Goal: Task Accomplishment & Management: Manage account settings

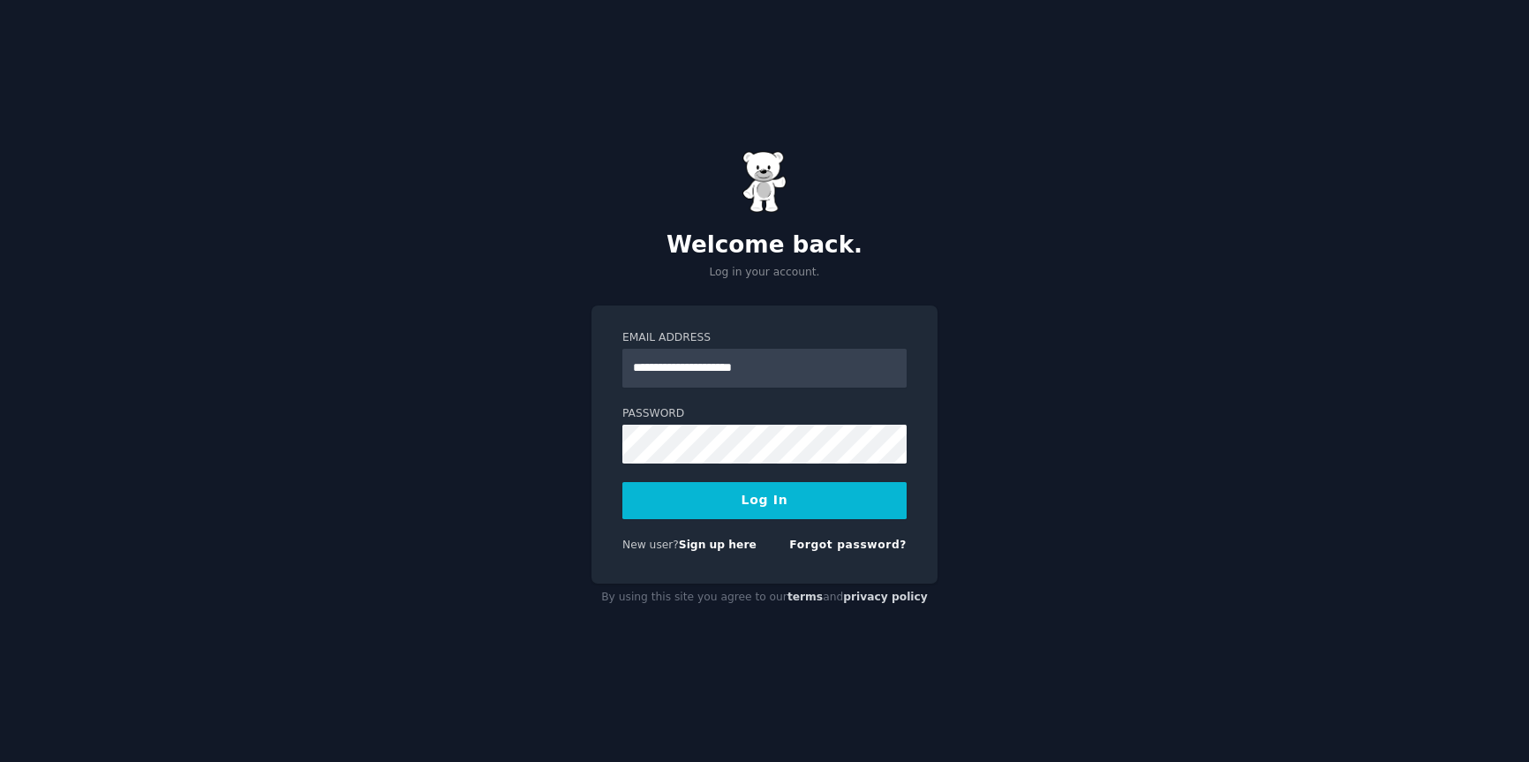
type input "**********"
click at [779, 506] on button "Log In" at bounding box center [764, 500] width 284 height 37
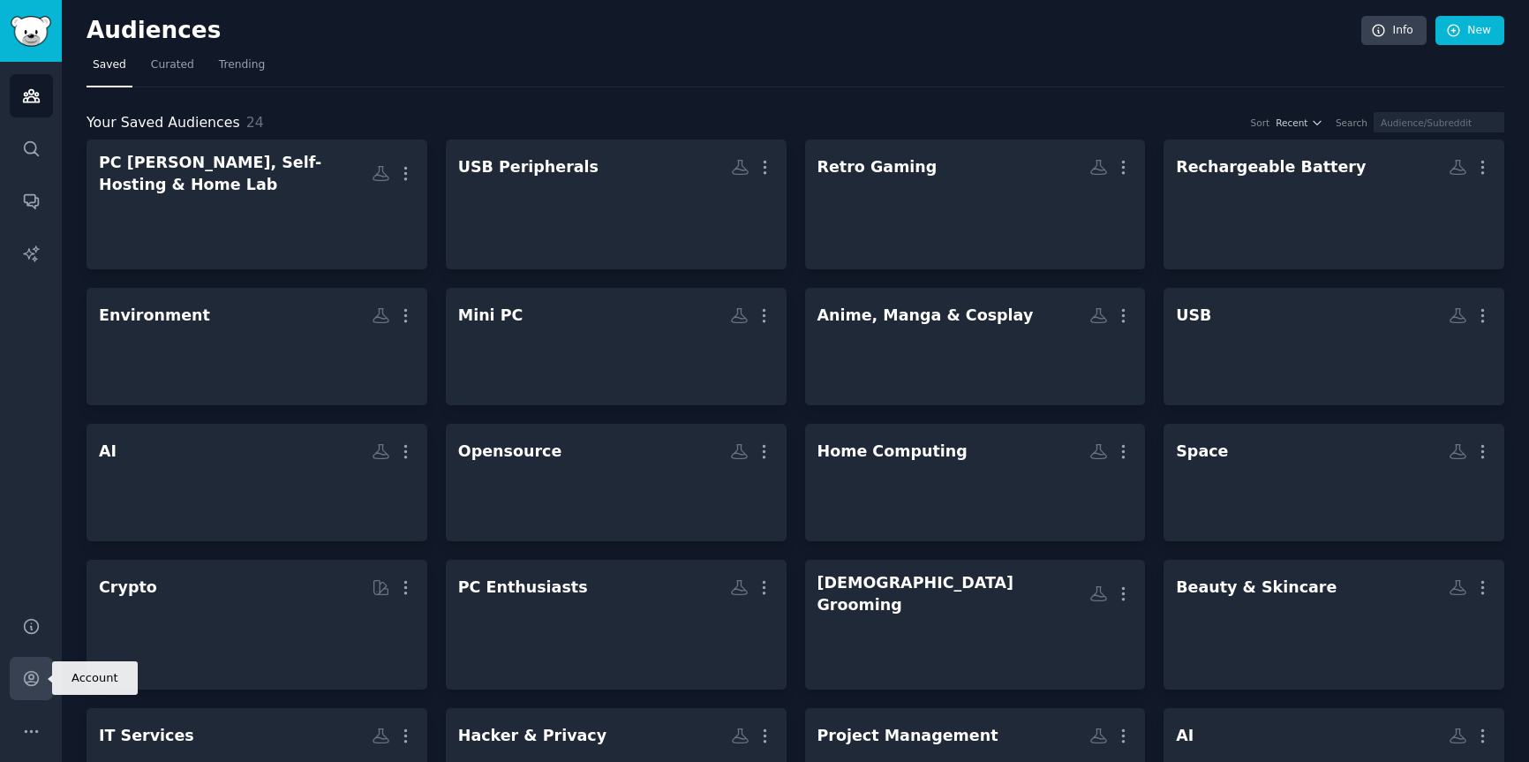
click at [26, 673] on icon "Sidebar" at bounding box center [31, 678] width 19 height 19
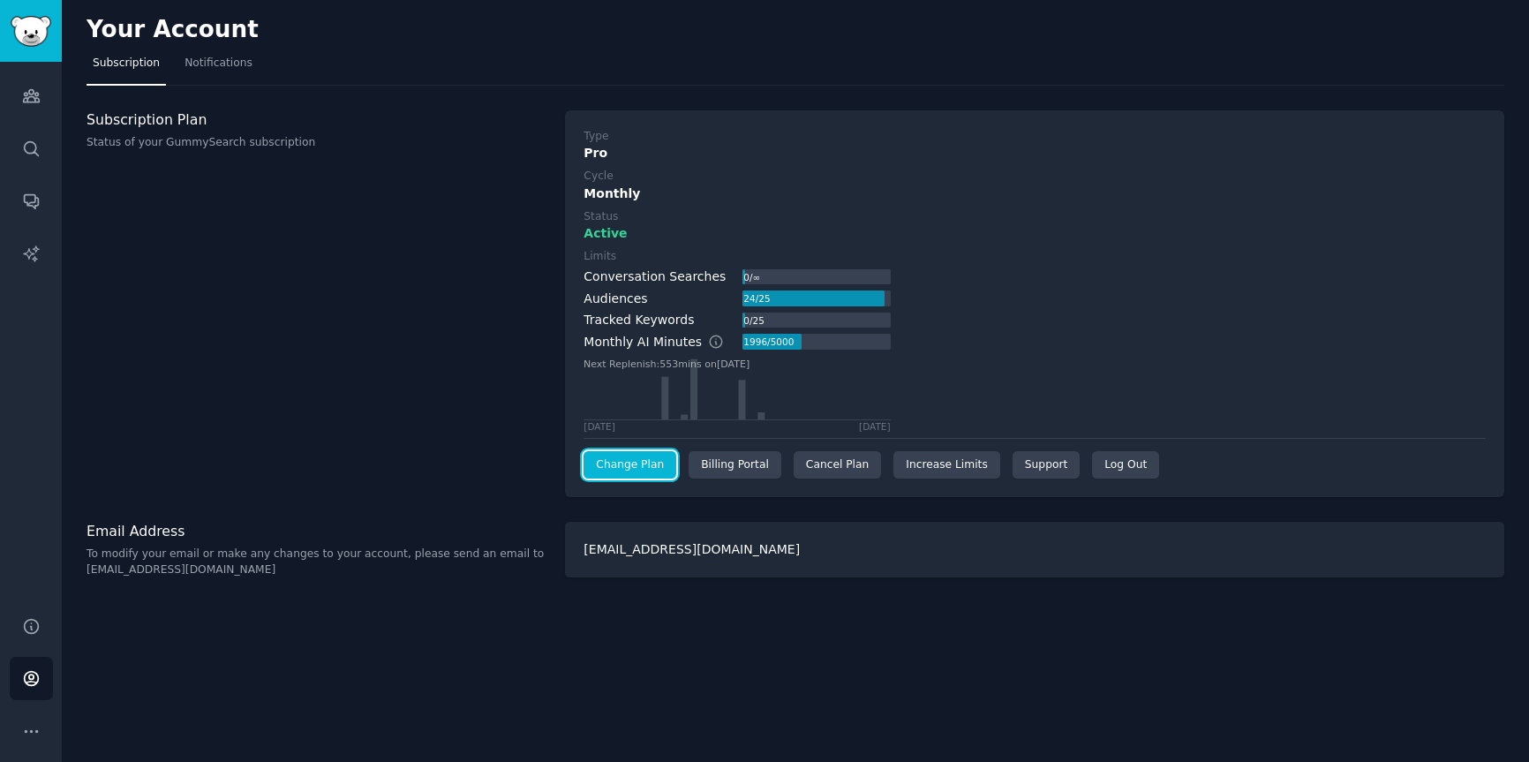
click at [616, 466] on link "Change Plan" at bounding box center [629, 465] width 93 height 28
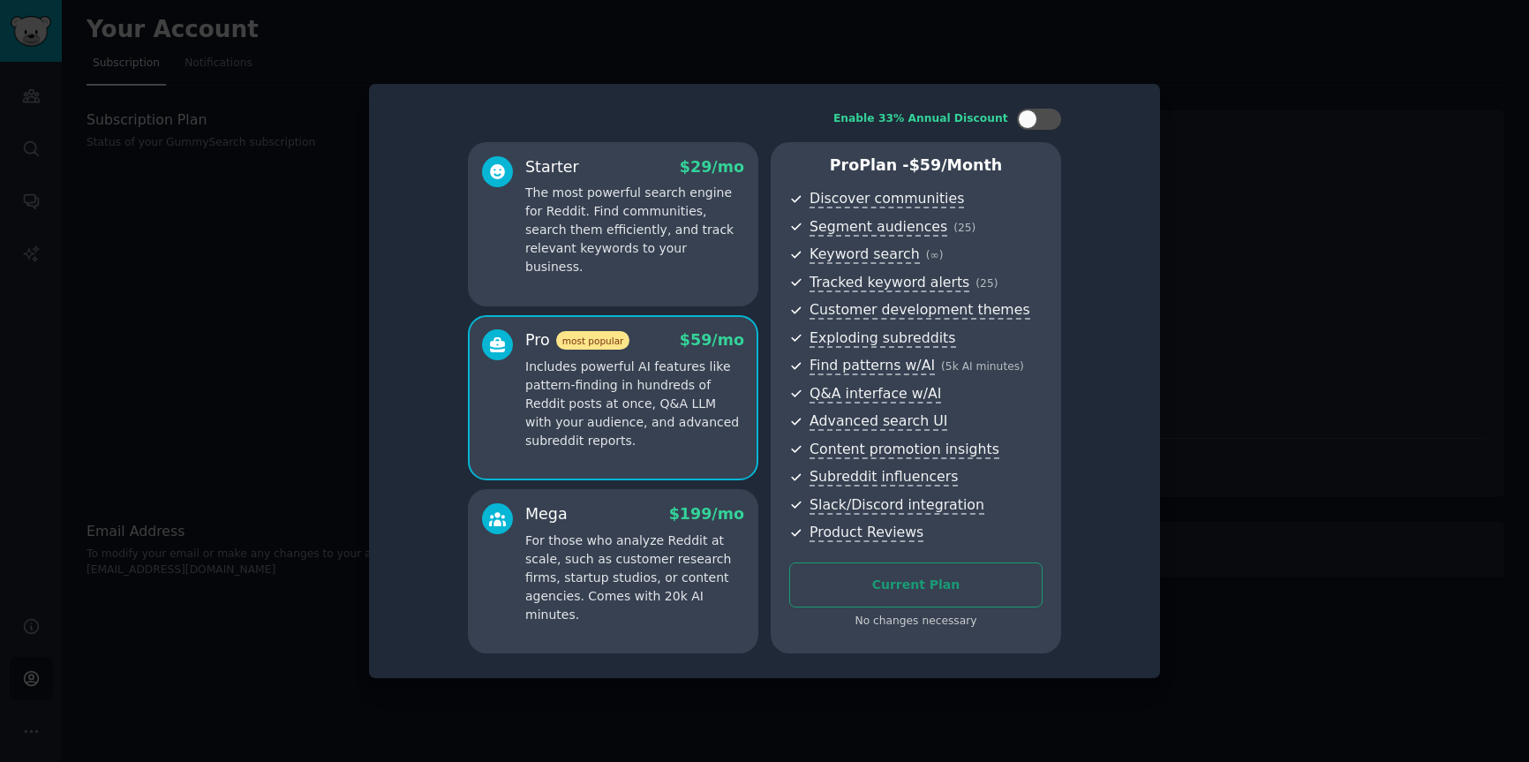
click at [1343, 522] on div at bounding box center [764, 381] width 1529 height 762
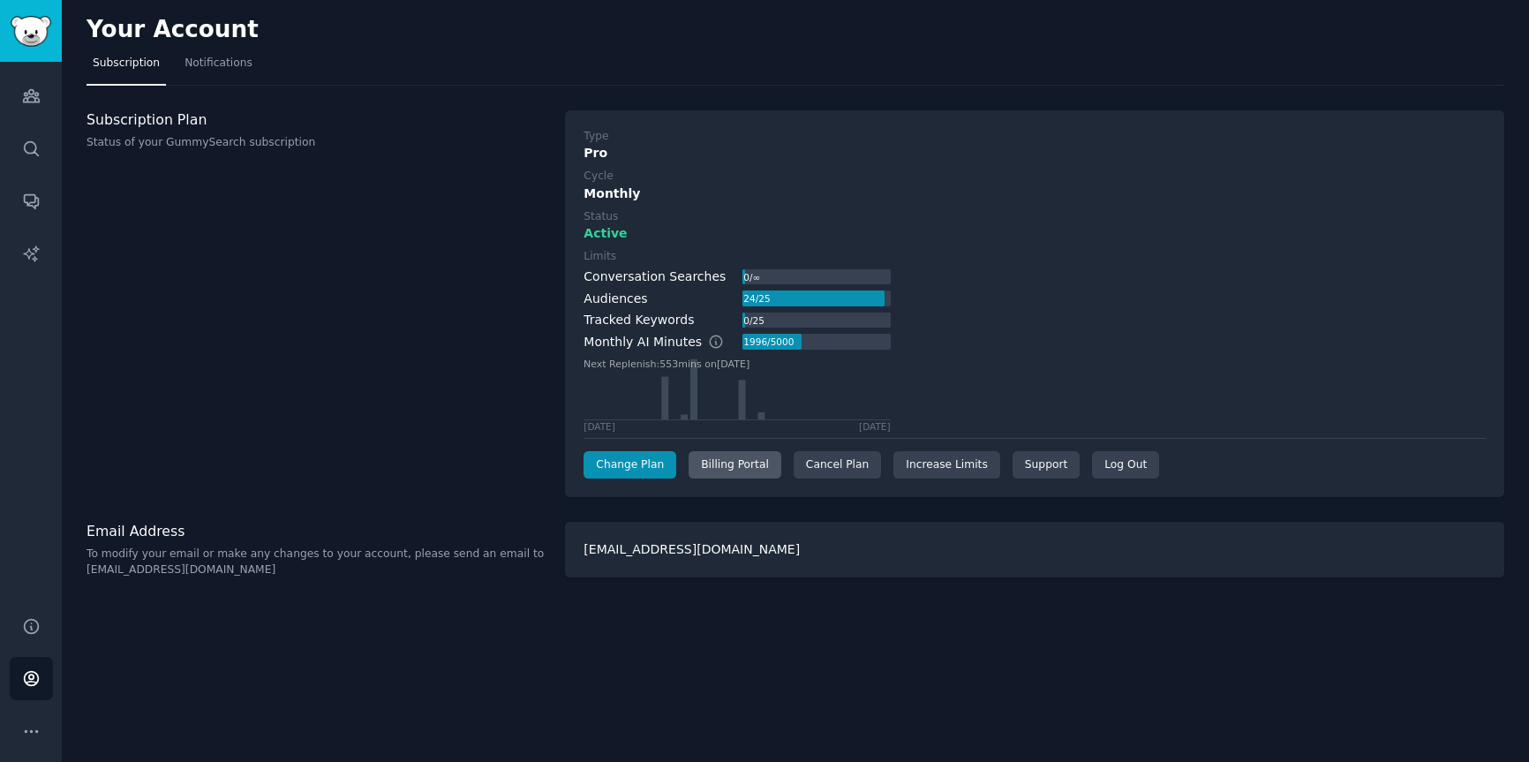
click at [724, 473] on div "Billing Portal" at bounding box center [734, 465] width 93 height 28
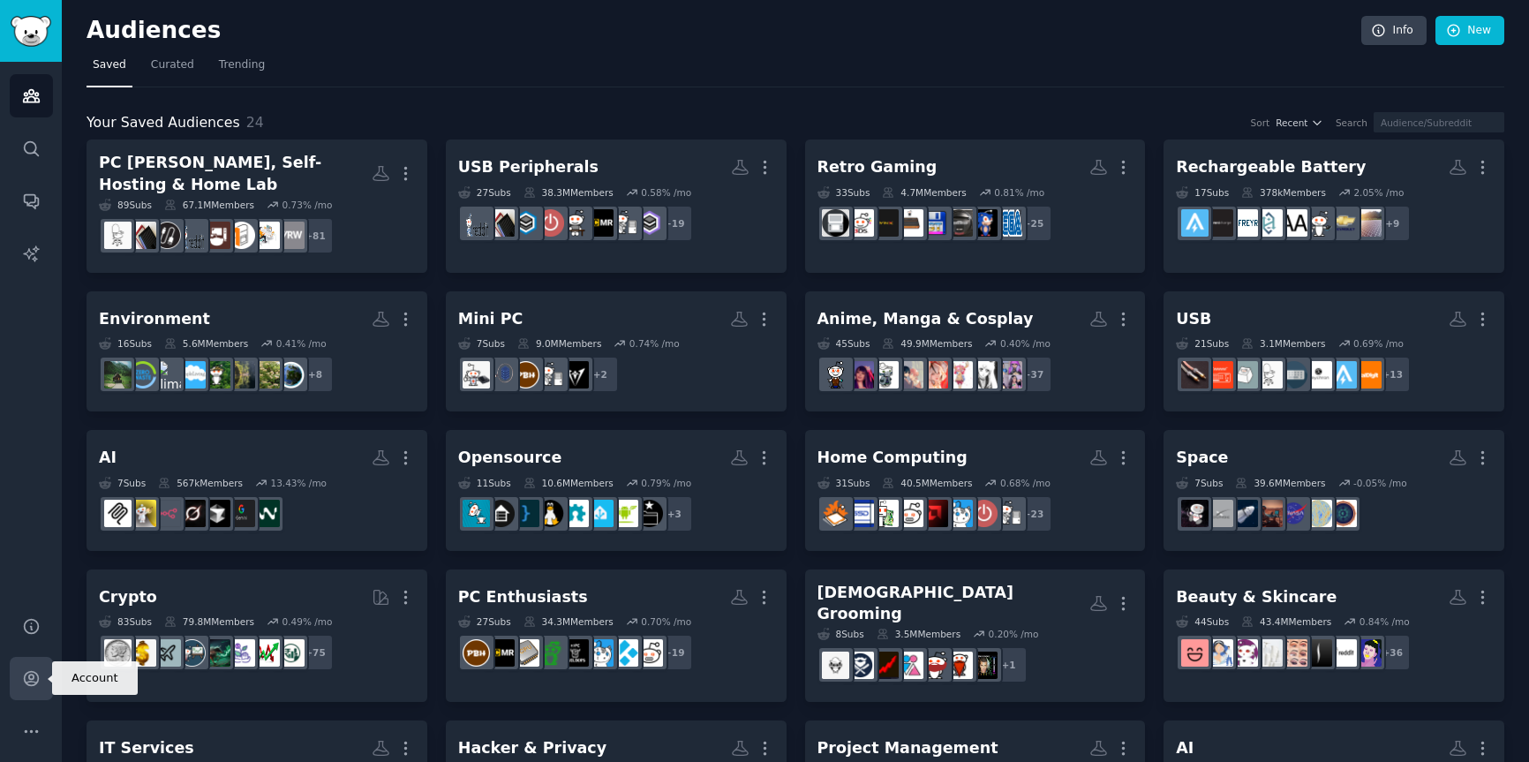
click at [38, 692] on link "Account" at bounding box center [31, 678] width 43 height 43
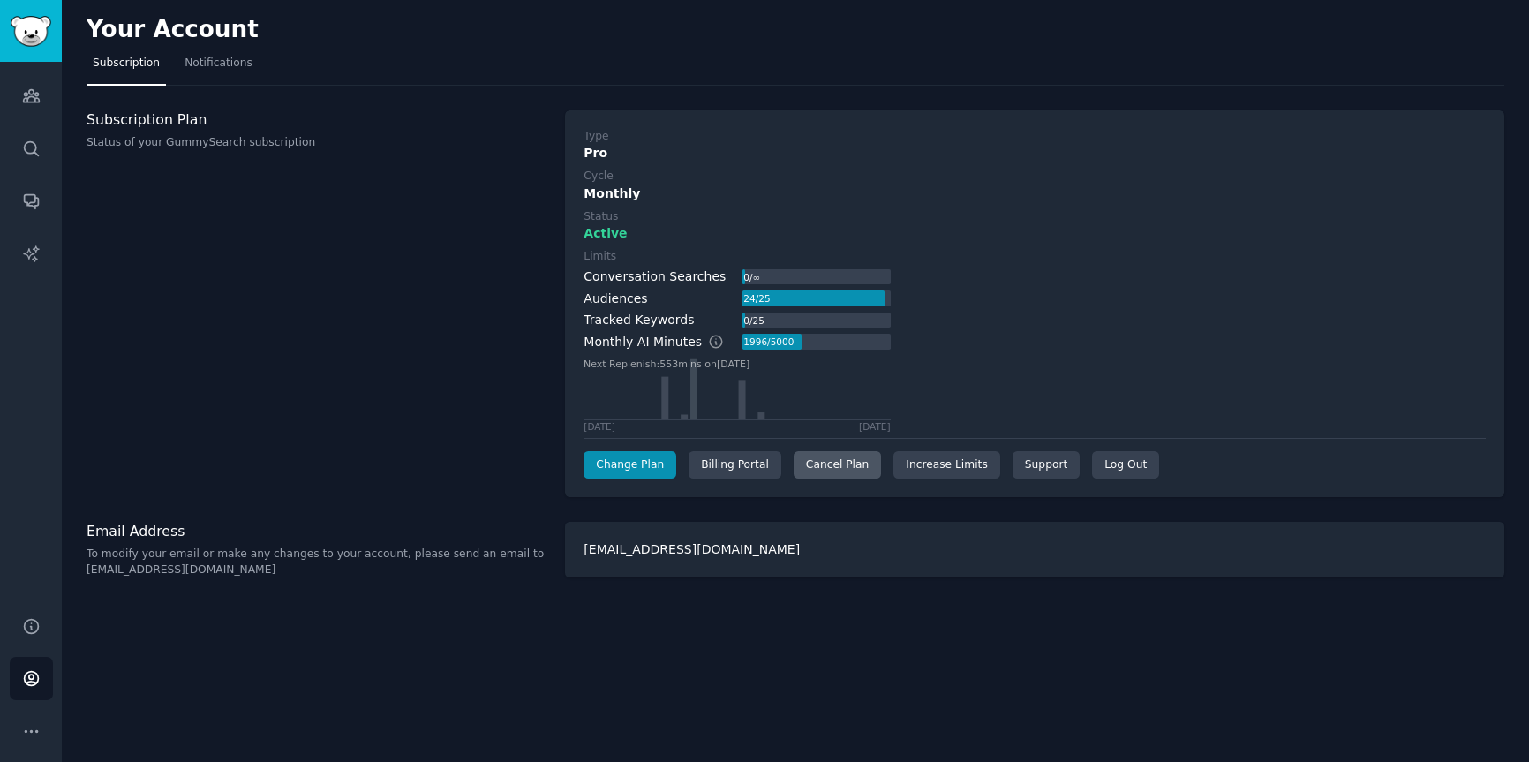
click at [826, 465] on div "Cancel Plan" at bounding box center [837, 465] width 87 height 28
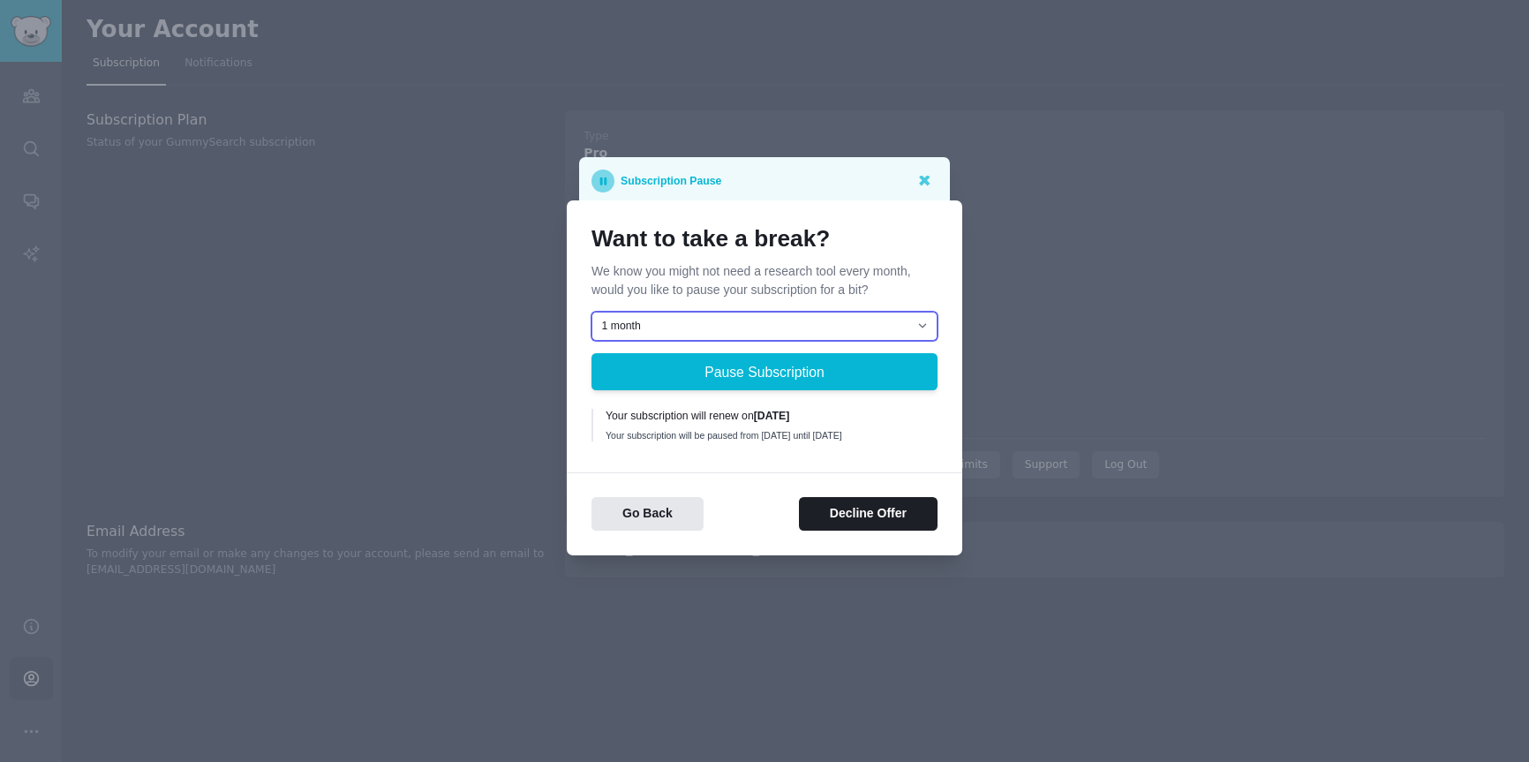
click option "1 month" at bounding box center [0, 0] width 0 height 0
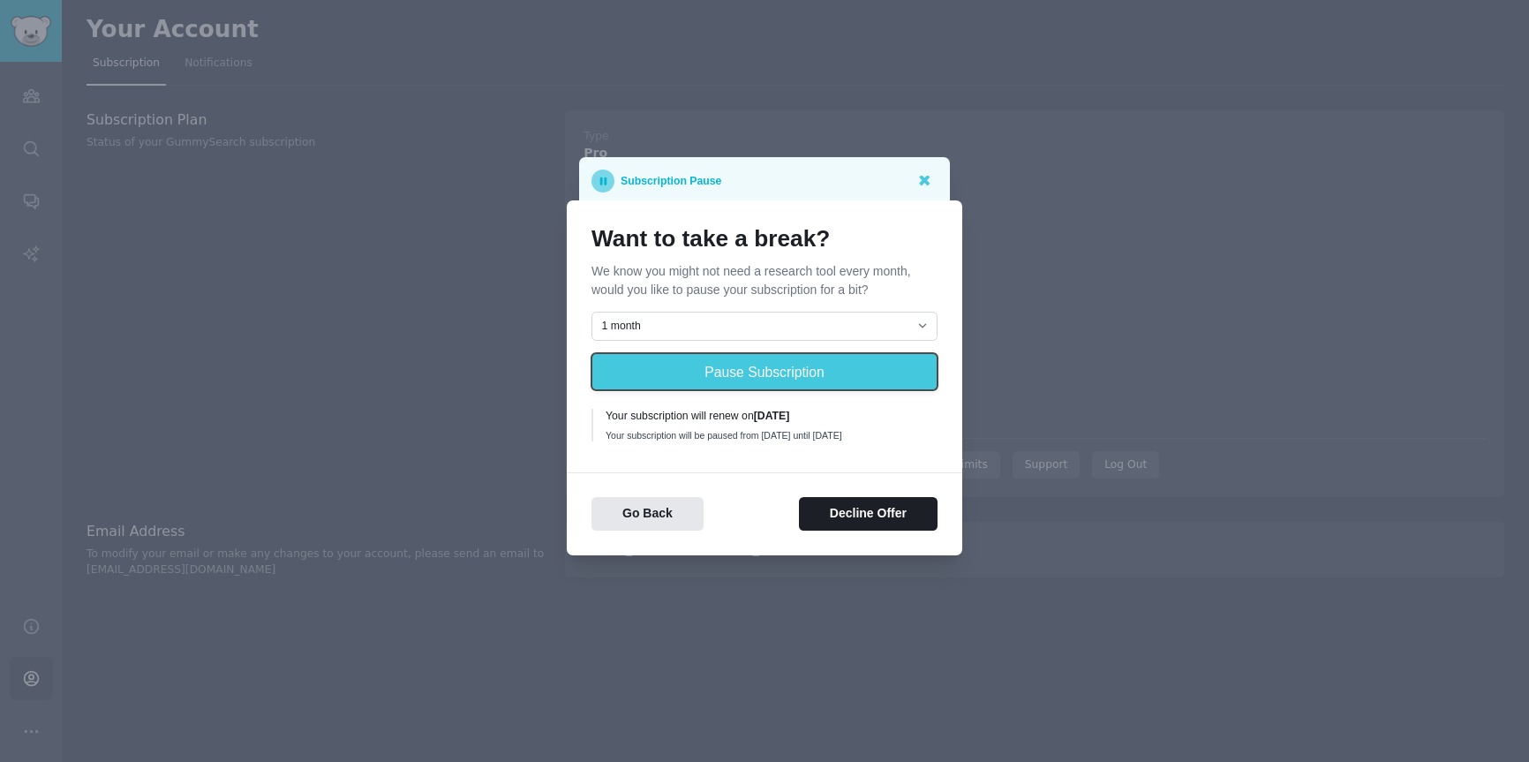
click at [788, 373] on button "Pause Subscription" at bounding box center [764, 371] width 346 height 37
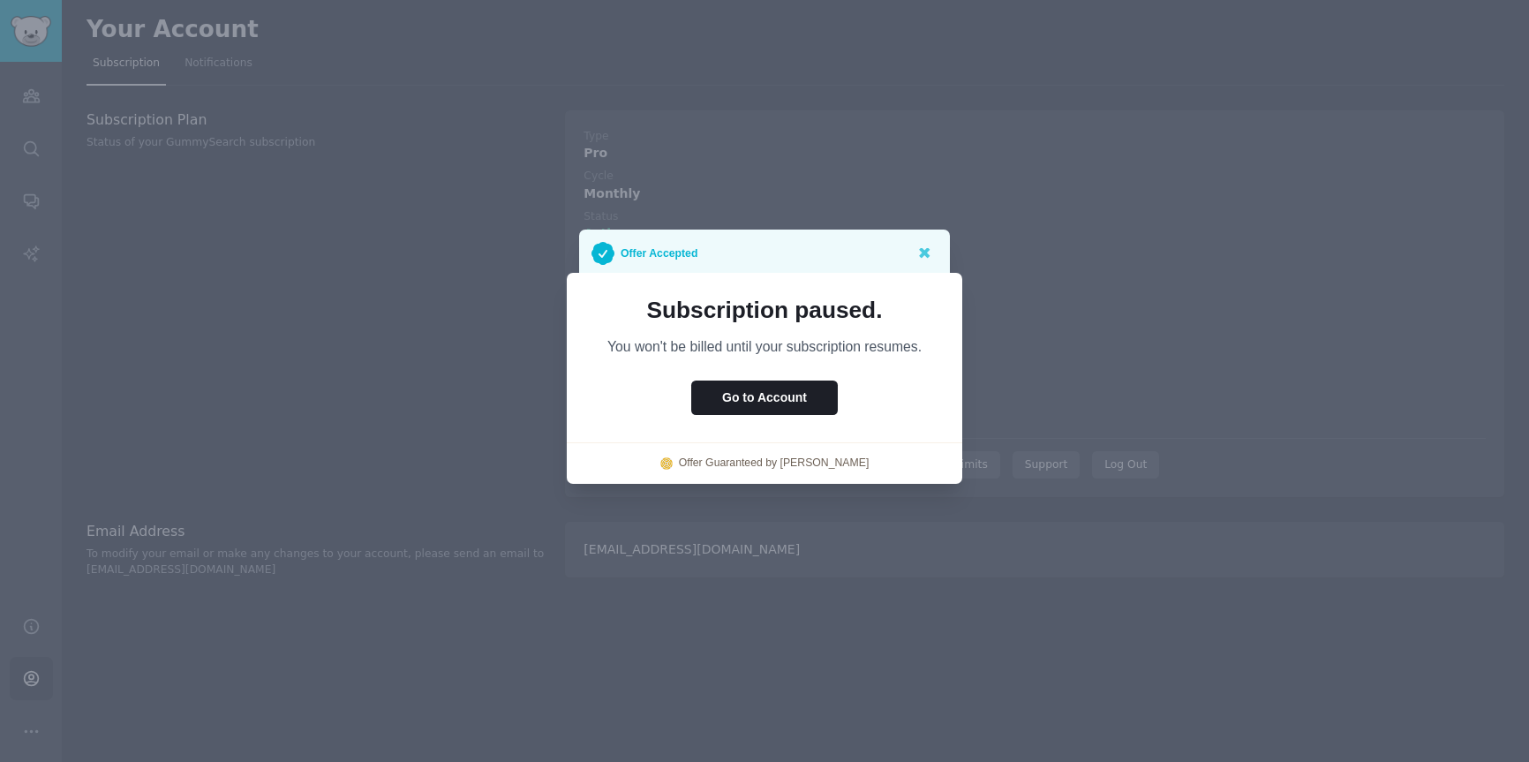
click at [925, 251] on icon at bounding box center [924, 253] width 11 height 11
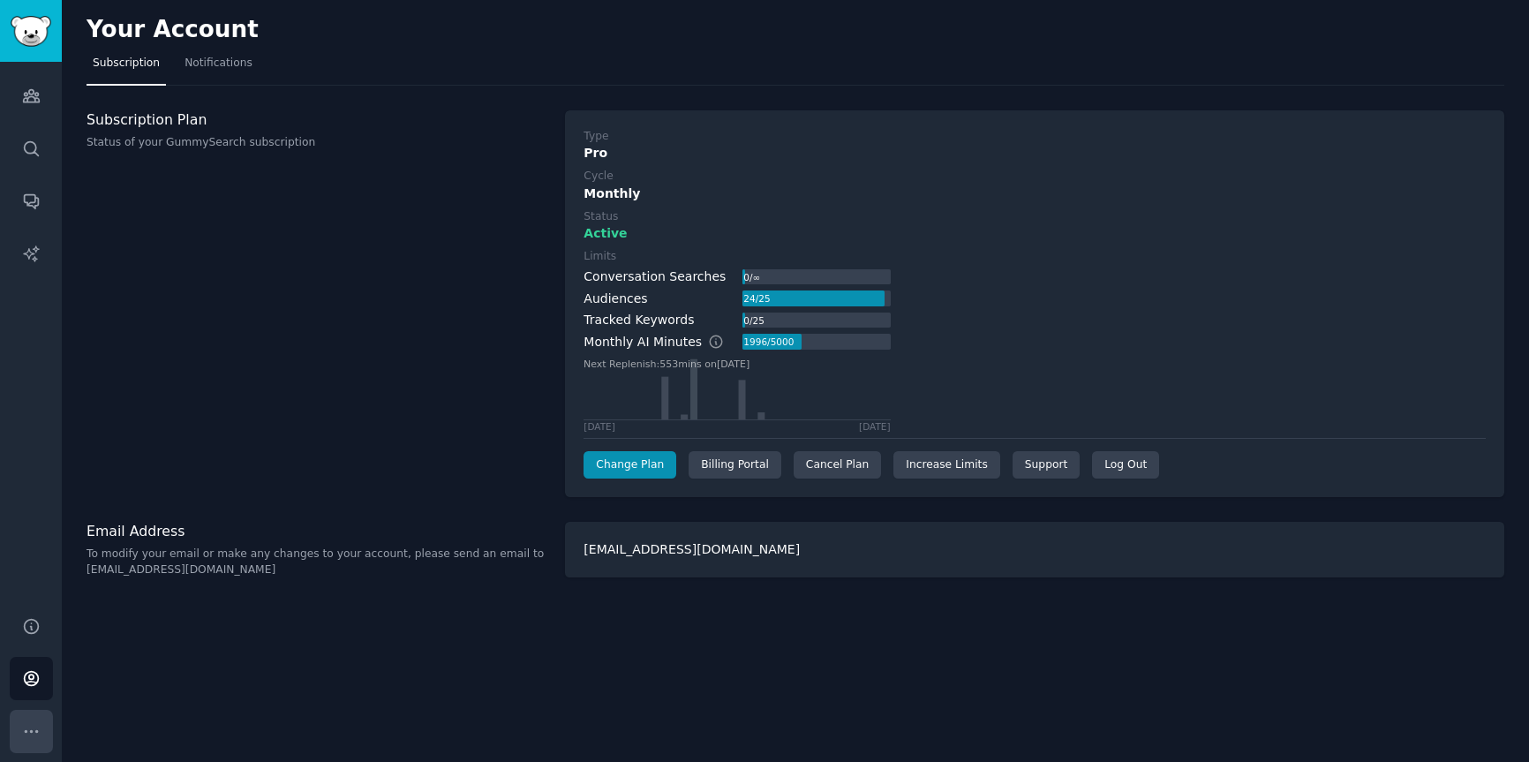
click at [19, 733] on button "More" at bounding box center [31, 731] width 43 height 43
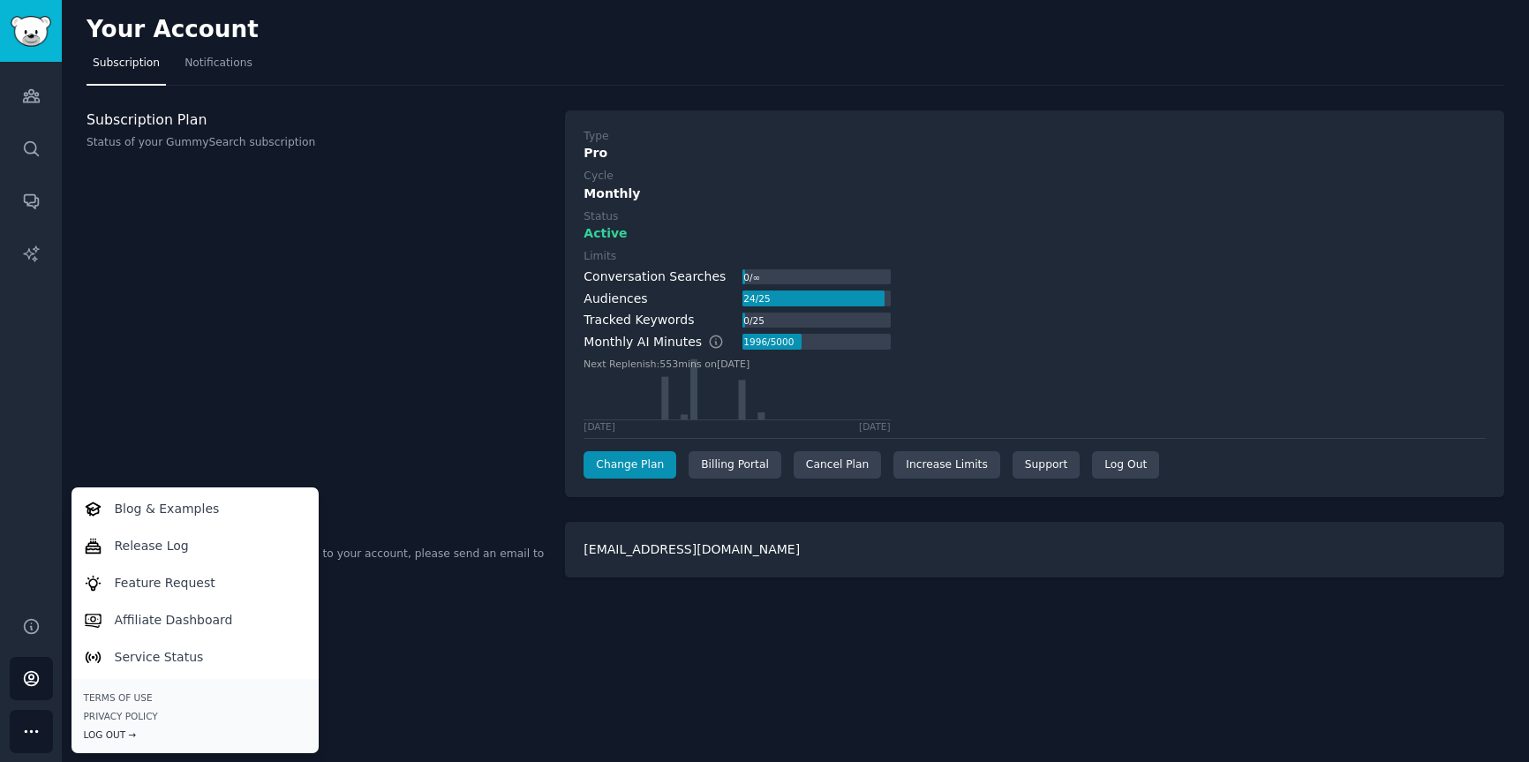
drag, startPoint x: 125, startPoint y: 733, endPoint x: 230, endPoint y: 736, distance: 105.1
click at [125, 733] on div "Log Out →" at bounding box center [195, 734] width 222 height 12
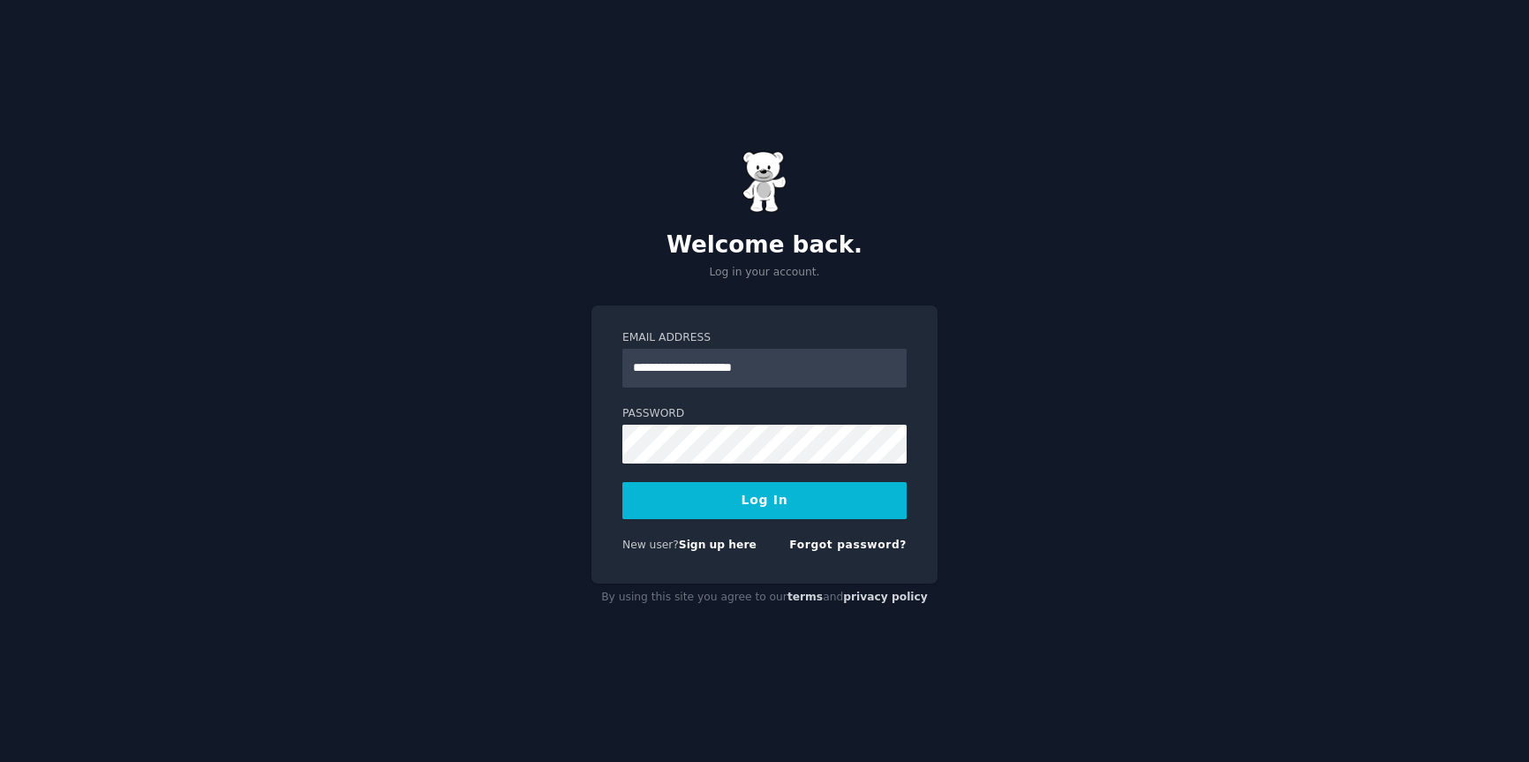
type input "**********"
